Goal: Navigation & Orientation: Find specific page/section

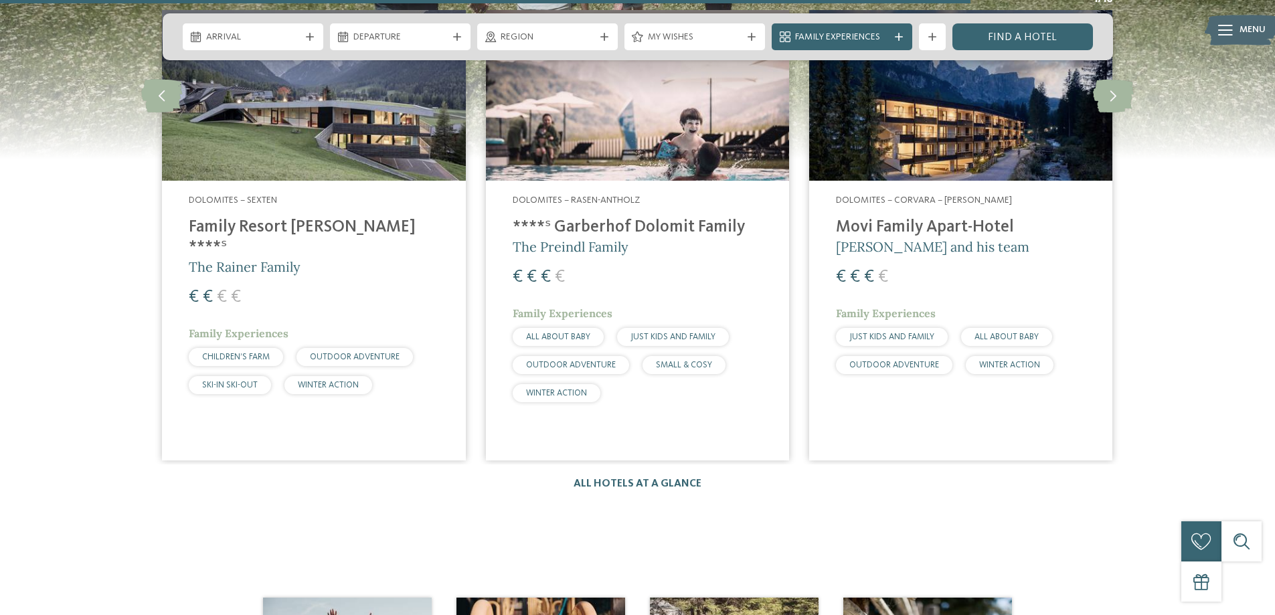
scroll to position [2008, 0]
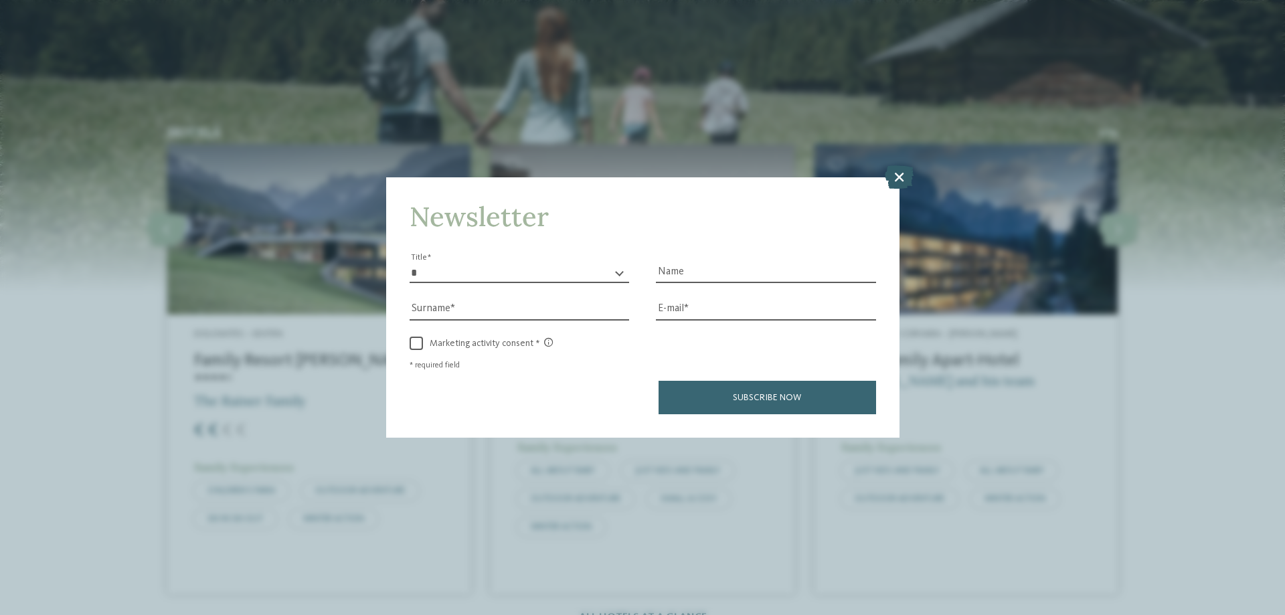
click at [891, 183] on icon at bounding box center [899, 176] width 29 height 23
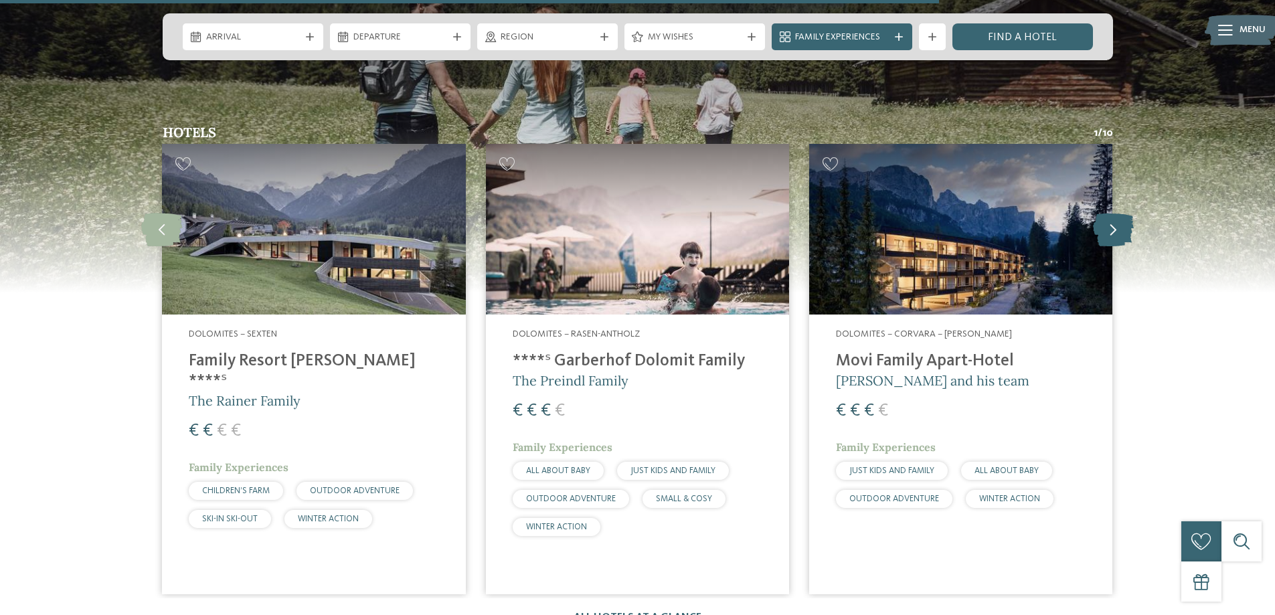
click at [1114, 213] on icon at bounding box center [1113, 229] width 41 height 33
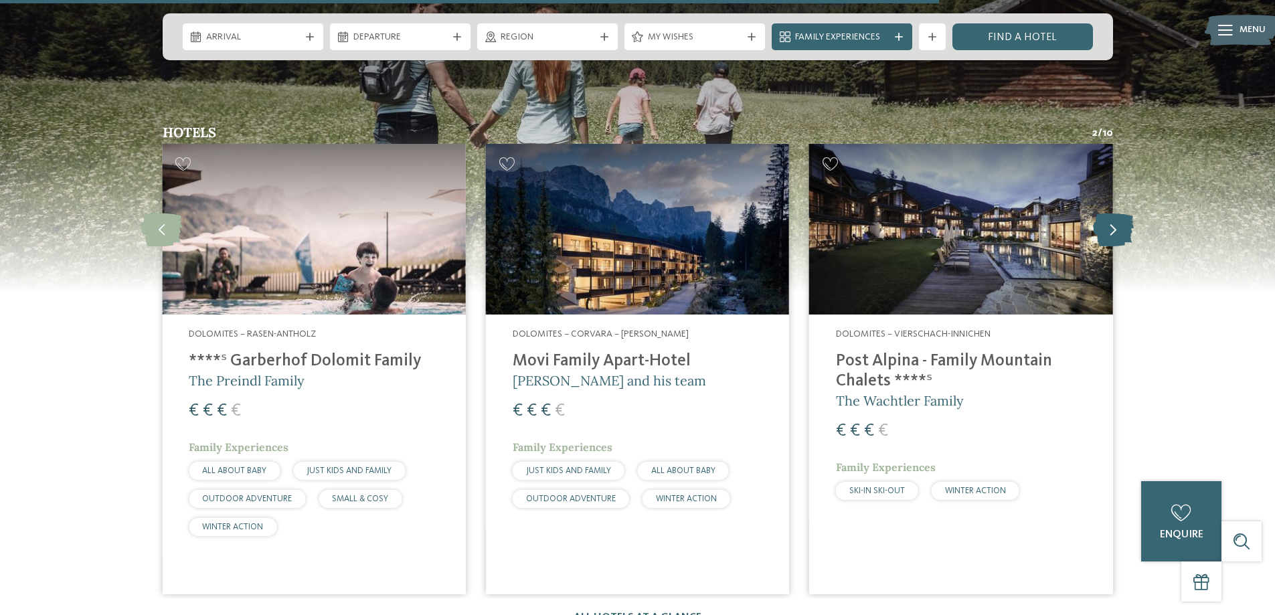
click at [1114, 213] on icon at bounding box center [1113, 229] width 41 height 33
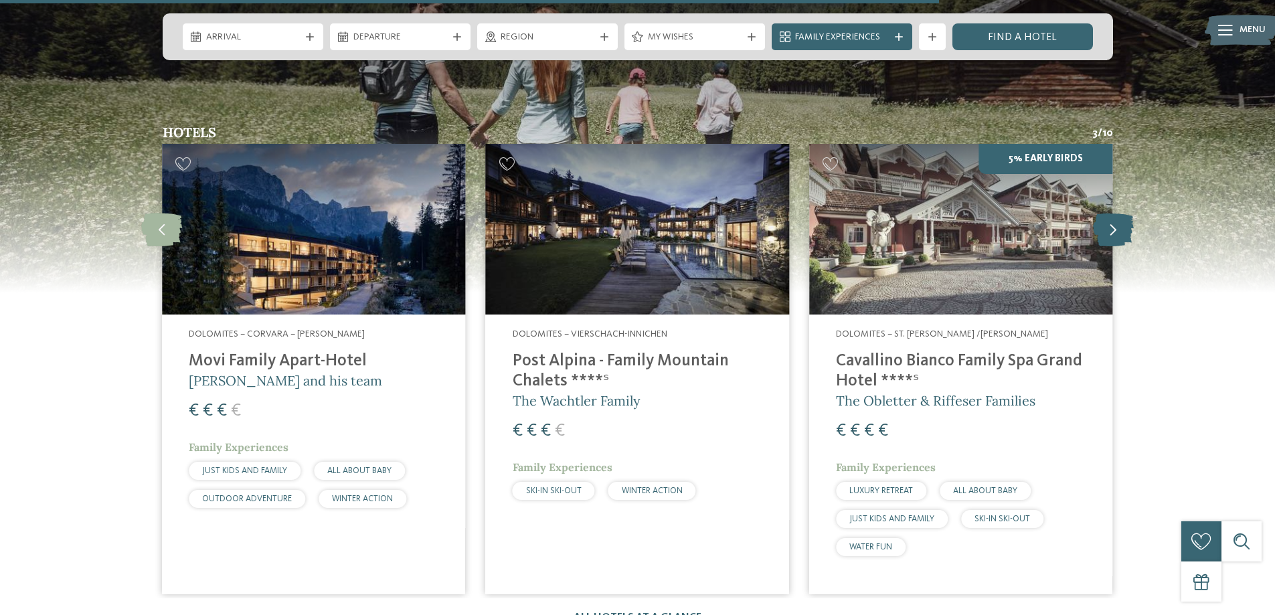
click at [1114, 213] on icon at bounding box center [1113, 229] width 41 height 33
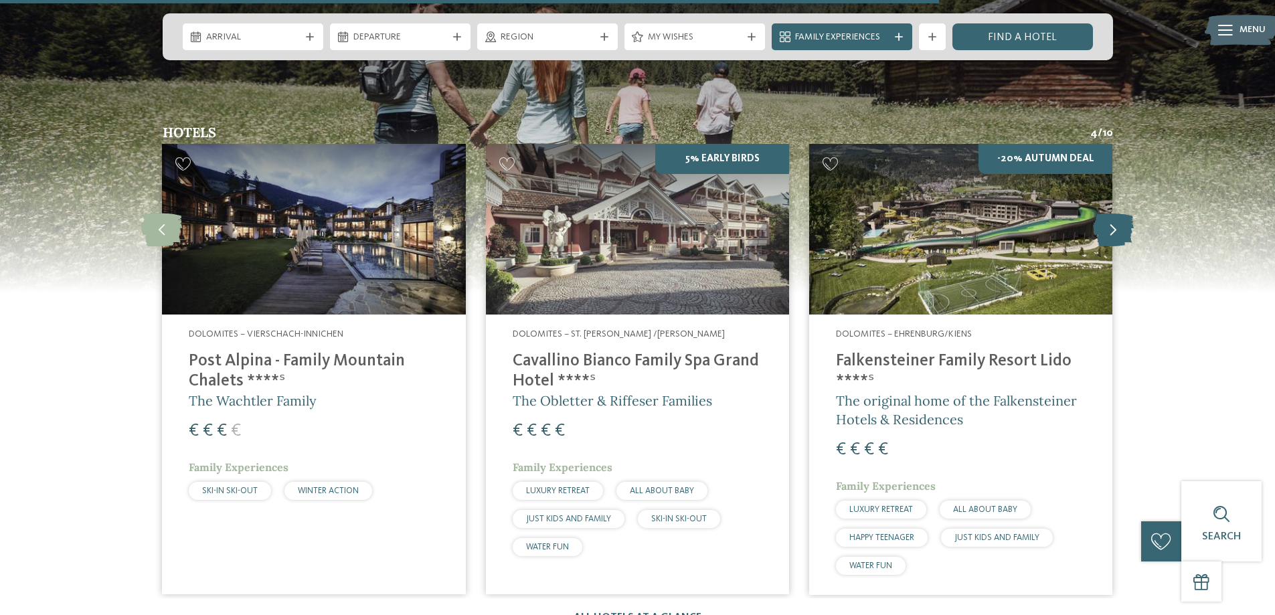
click at [1114, 213] on icon at bounding box center [1113, 229] width 41 height 33
